Goal: Find specific page/section: Find specific page/section

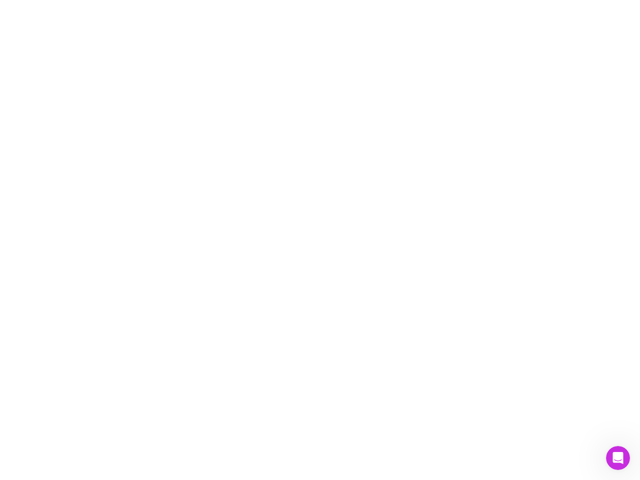
click at [320, 240] on div at bounding box center [320, 240] width 640 height 480
click at [618, 458] on icon "Open Intercom Messenger" at bounding box center [618, 458] width 16 height 16
